Goal: Information Seeking & Learning: Understand process/instructions

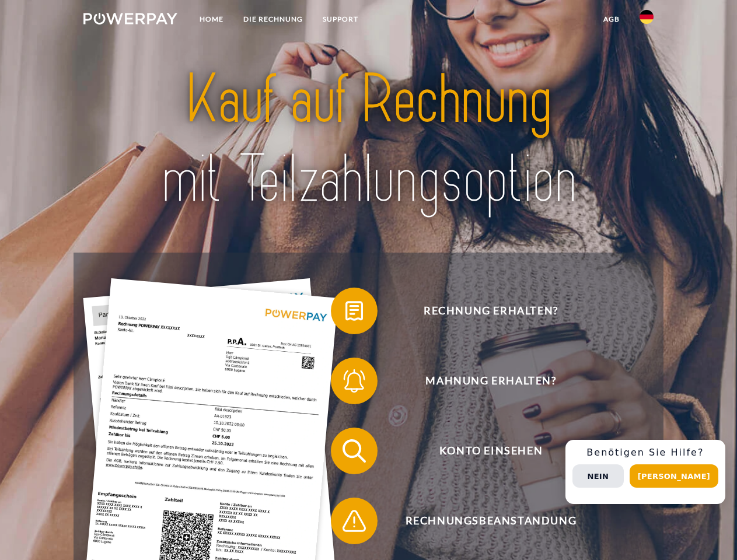
click at [130, 20] on img at bounding box center [130, 19] width 94 height 12
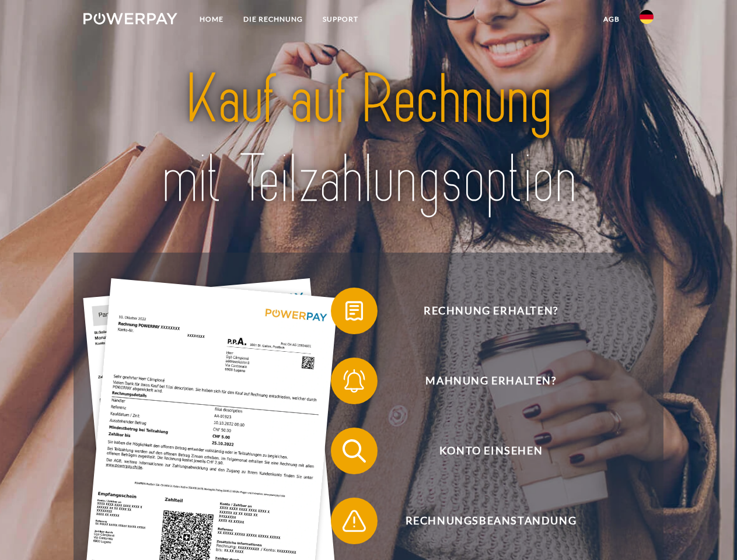
click at [647, 20] on img at bounding box center [647, 17] width 14 height 14
click at [611, 19] on link "agb" at bounding box center [612, 19] width 36 height 21
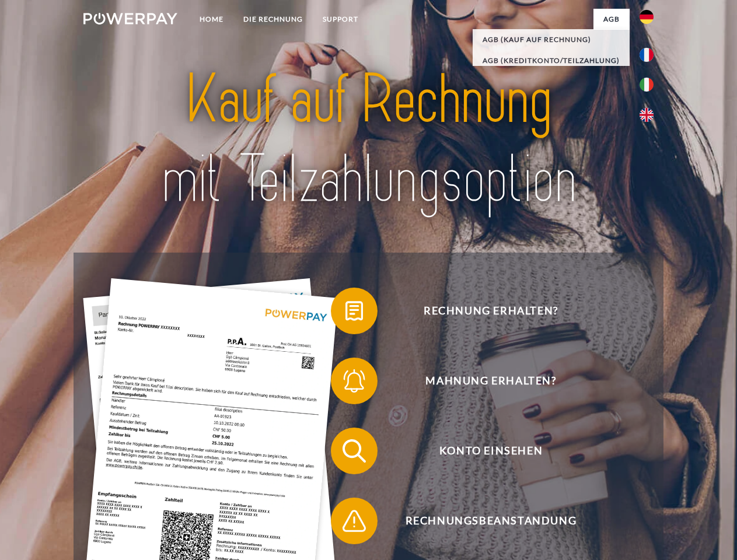
click at [345, 313] on span at bounding box center [337, 311] width 58 height 58
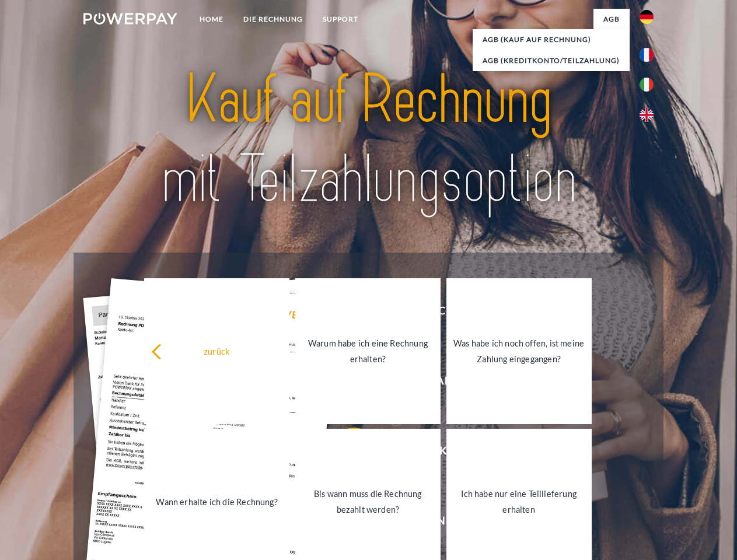
click at [345, 383] on link "Warum habe ich eine Rechnung erhalten?" at bounding box center [367, 351] width 145 height 146
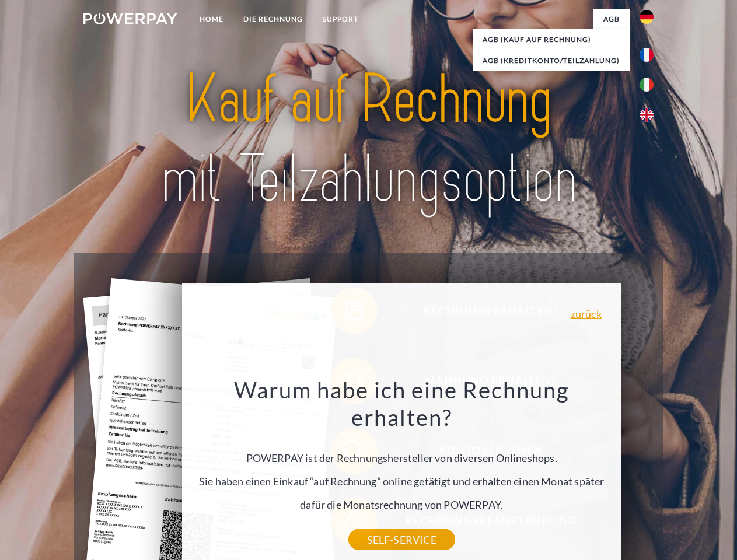
click at [345, 453] on div "Warum habe ich eine Rechnung erhalten? POWERPAY ist der Rechnungshersteller von…" at bounding box center [401, 458] width 426 height 164
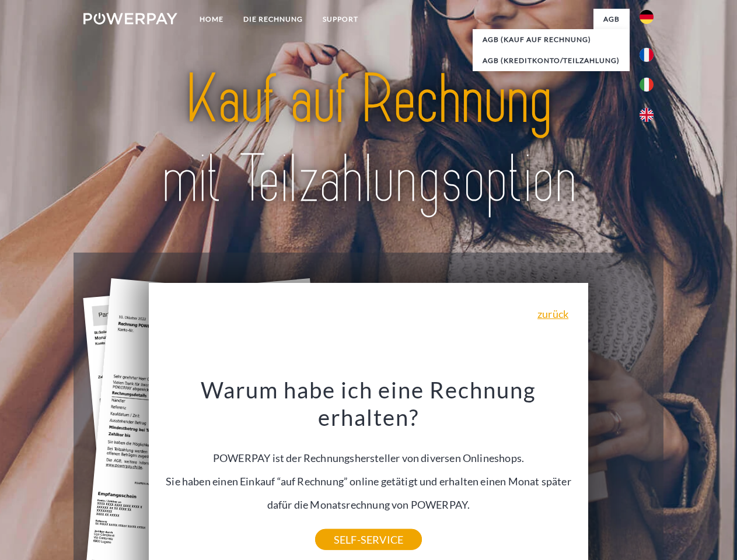
click at [345, 523] on div "Warum habe ich eine Rechnung erhalten? POWERPAY ist der Rechnungshersteller von…" at bounding box center [369, 458] width 426 height 164
click at [650, 472] on div "Rechnung erhalten? Mahnung erhalten? Konto einsehen" at bounding box center [368, 486] width 589 height 467
click at [621, 474] on span "Konto einsehen" at bounding box center [491, 451] width 286 height 47
click at [678, 476] on header "Home DIE RECHNUNG SUPPORT" at bounding box center [368, 403] width 737 height 806
